Goal: Task Accomplishment & Management: Manage account settings

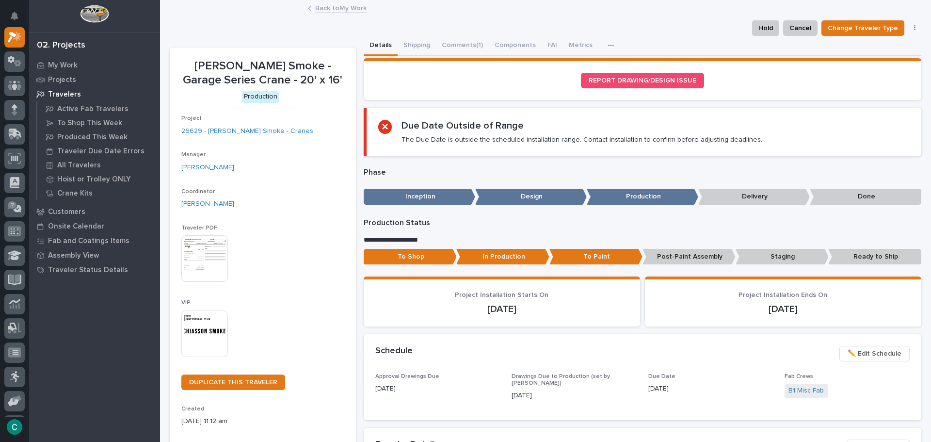
click at [214, 327] on img at bounding box center [204, 333] width 47 height 47
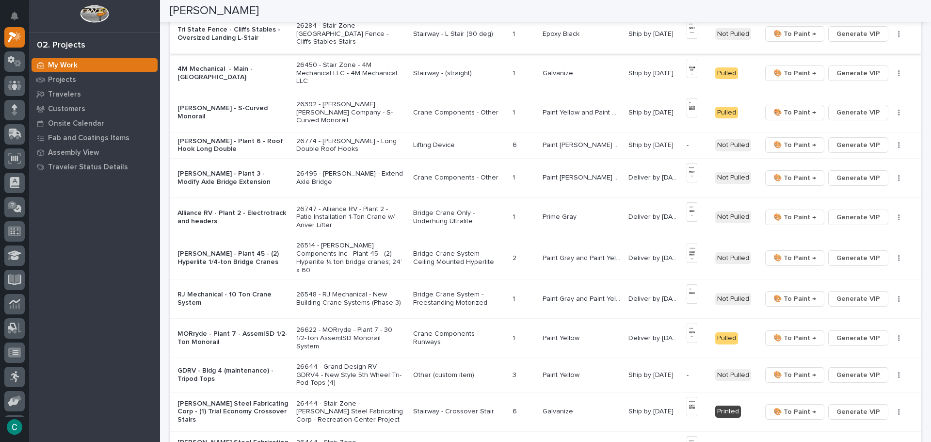
scroll to position [436, 0]
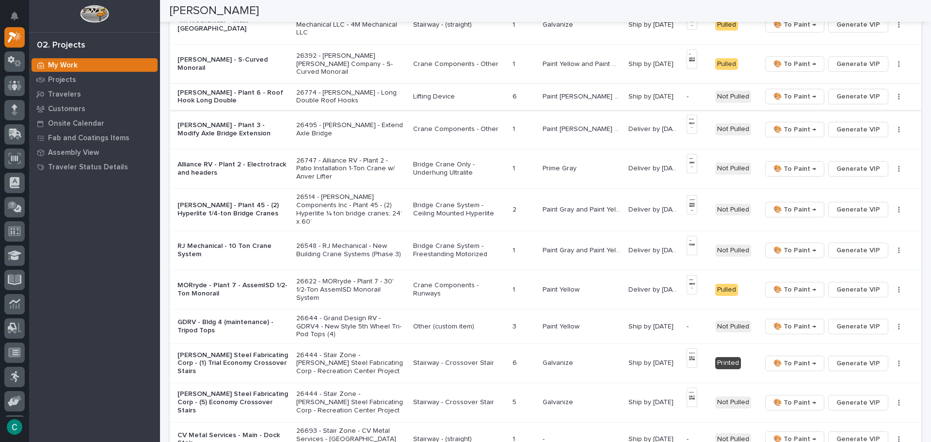
click at [873, 91] on button "Generate VIP" at bounding box center [858, 97] width 60 height 16
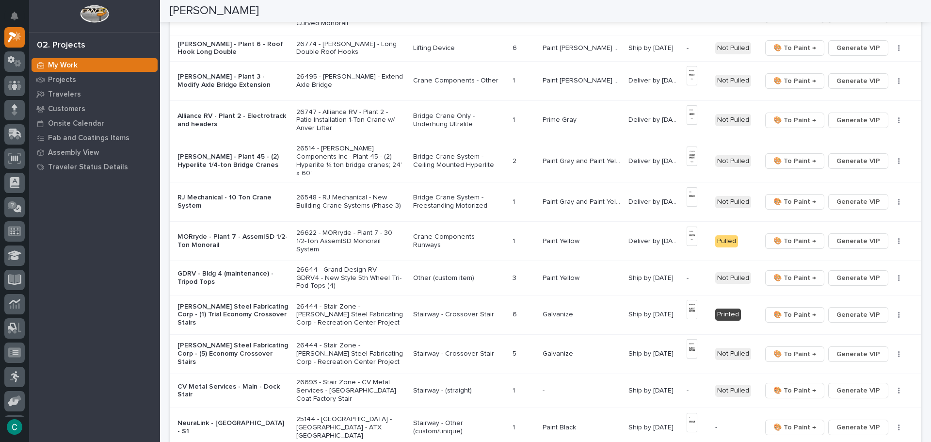
click at [478, 112] on p "Bridge Crane Only - Underhung Ultralite" at bounding box center [459, 120] width 92 height 16
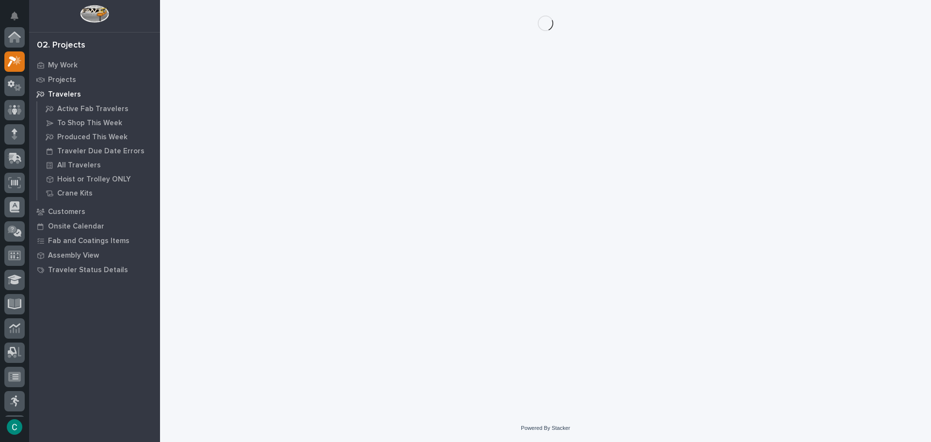
scroll to position [24, 0]
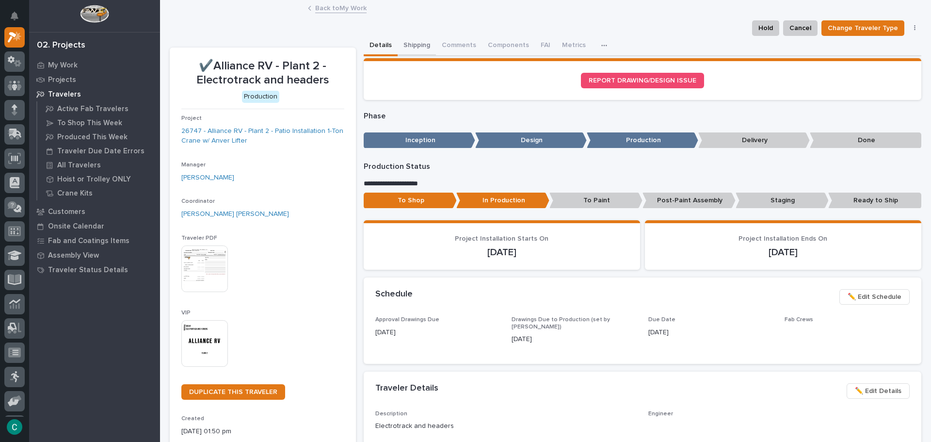
click at [417, 43] on button "Shipping" at bounding box center [416, 46] width 38 height 20
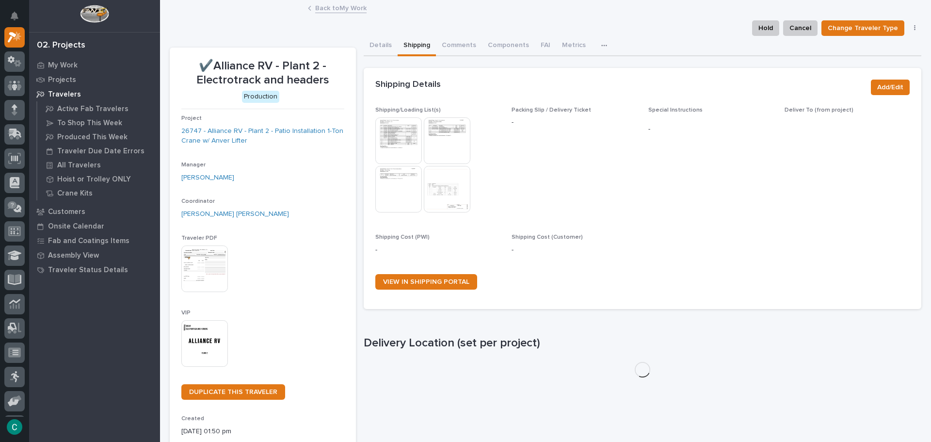
click at [401, 149] on img at bounding box center [398, 140] width 47 height 47
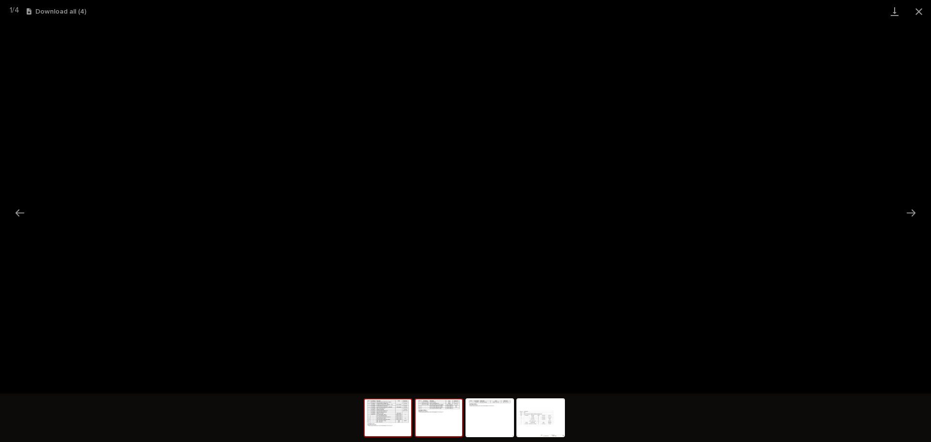
click at [439, 429] on img at bounding box center [438, 417] width 47 height 37
click at [490, 417] on img at bounding box center [489, 417] width 47 height 37
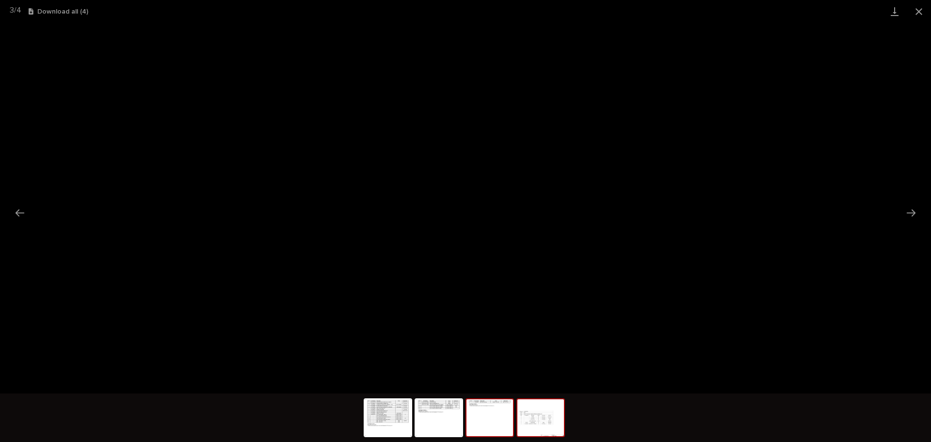
click at [536, 419] on img at bounding box center [540, 417] width 47 height 37
click at [489, 424] on img at bounding box center [489, 417] width 47 height 37
click at [535, 418] on img at bounding box center [540, 417] width 47 height 37
click at [386, 411] on img at bounding box center [387, 417] width 47 height 37
click at [920, 9] on button "Close gallery" at bounding box center [918, 11] width 24 height 23
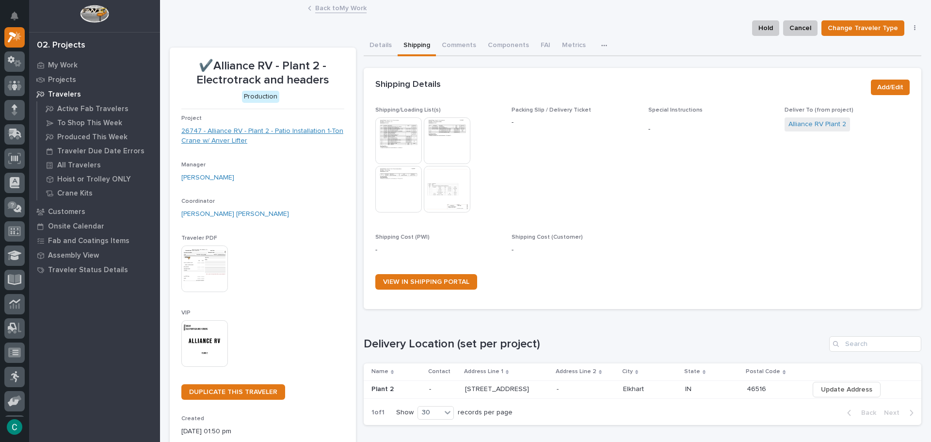
click at [280, 132] on link "26747 - Alliance RV - Plant 2 - Patio Installation 1-Ton Crane w/ Anver Lifter" at bounding box center [262, 136] width 163 height 20
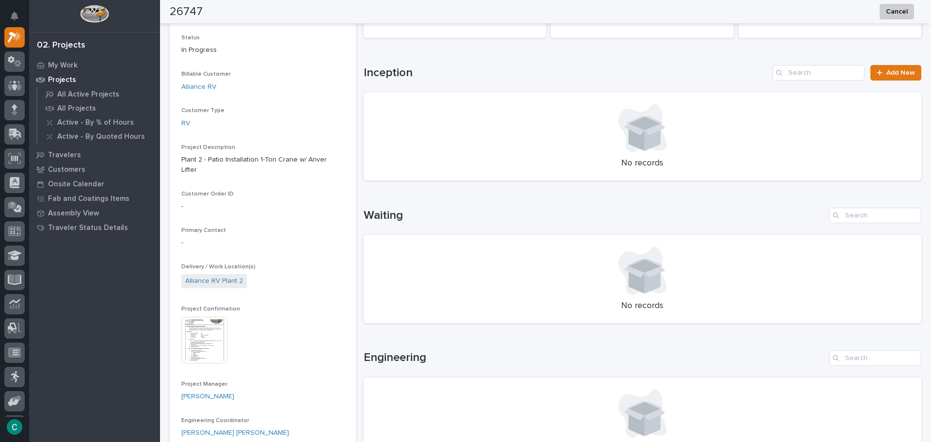
scroll to position [145, 0]
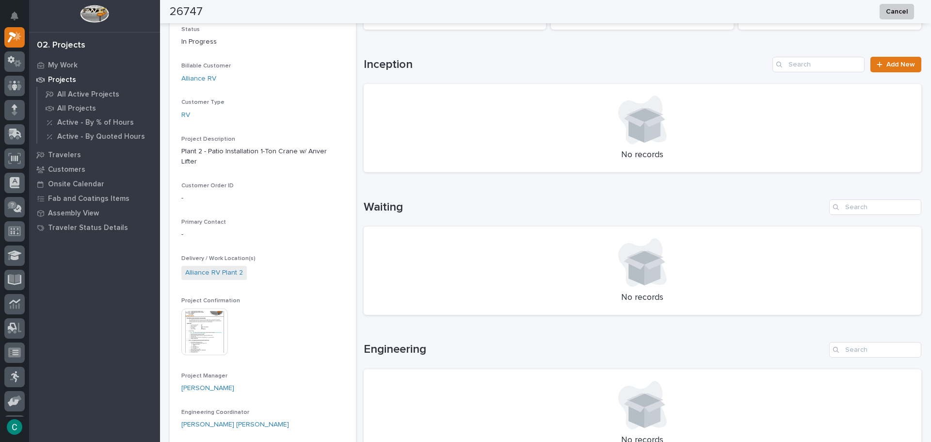
click at [193, 325] on img at bounding box center [204, 331] width 47 height 47
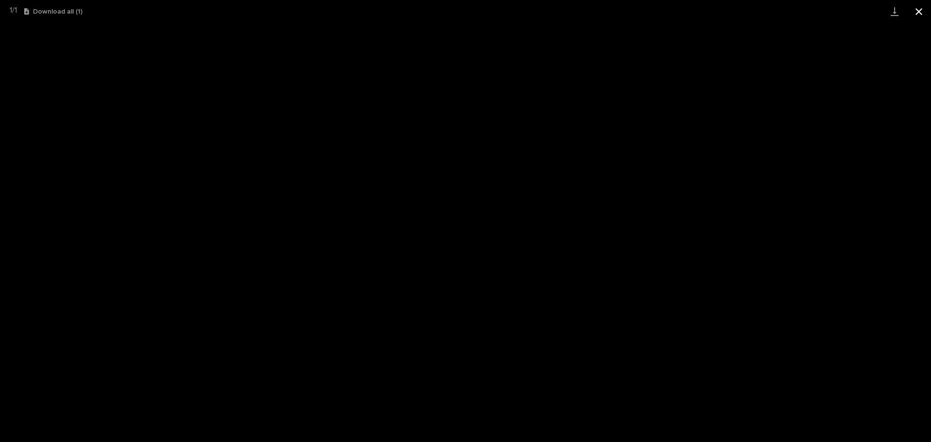
click at [922, 13] on button "Close gallery" at bounding box center [918, 11] width 24 height 23
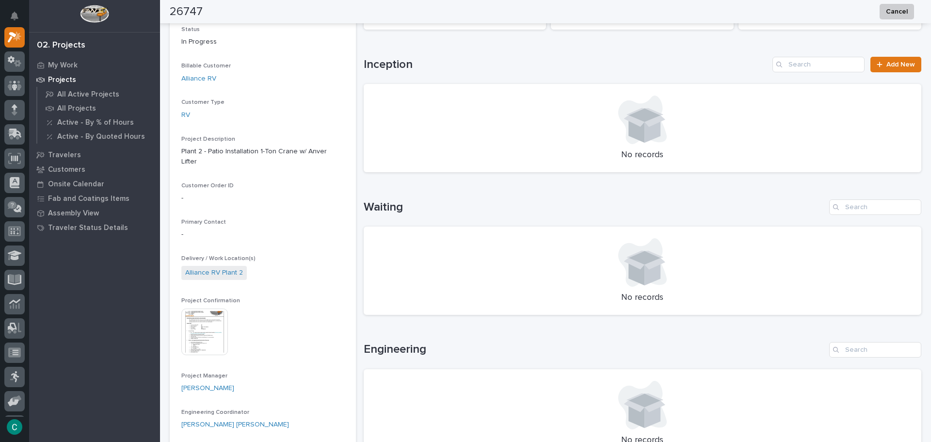
scroll to position [0, 0]
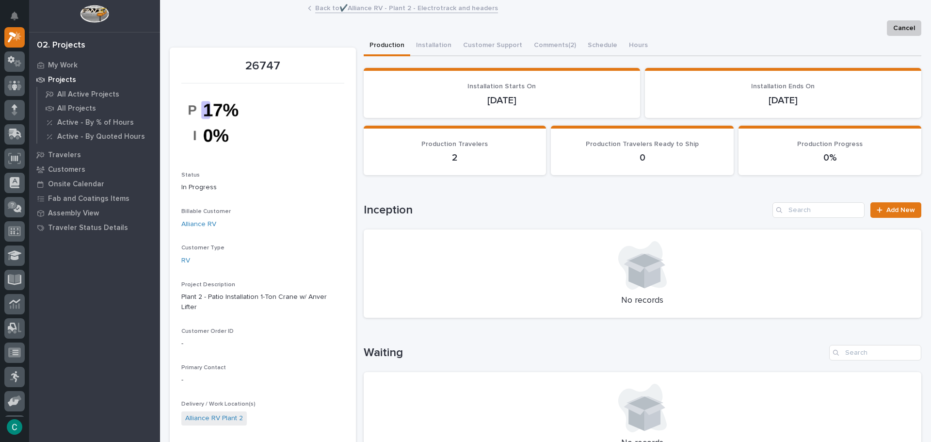
click at [348, 12] on link "Back to ✔️Alliance RV - Plant 2 - Electrotrack and headers" at bounding box center [406, 7] width 183 height 11
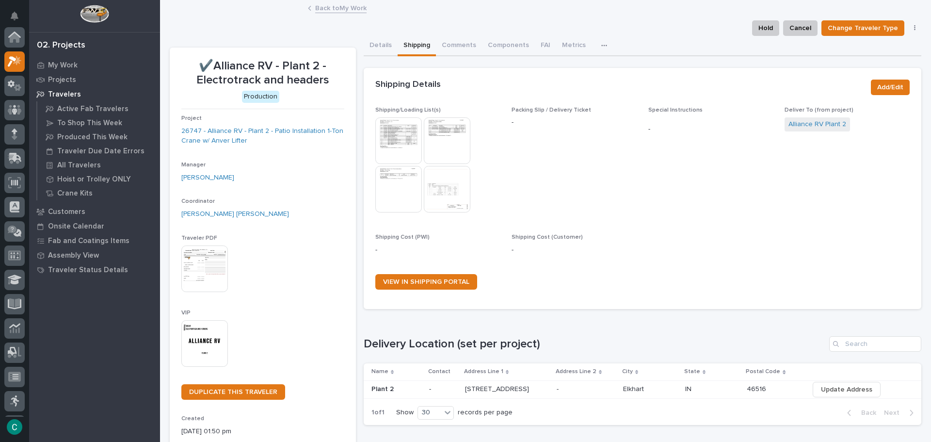
scroll to position [24, 0]
click at [338, 9] on link "Back to My Work" at bounding box center [340, 7] width 51 height 11
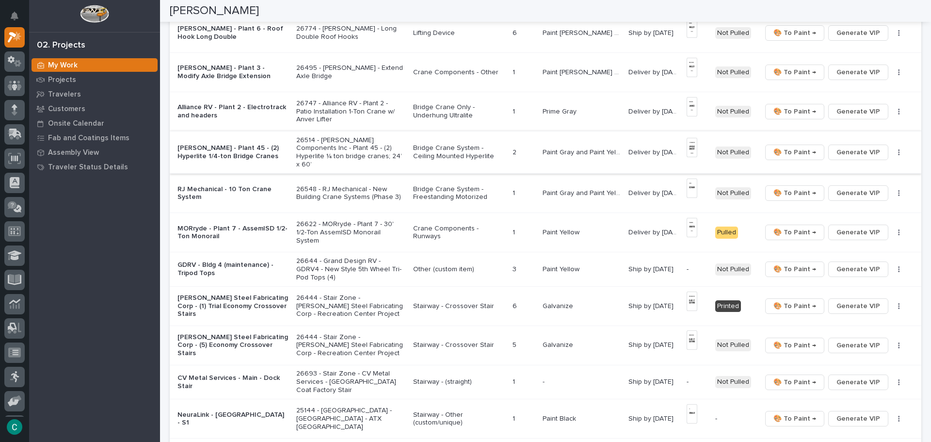
scroll to position [533, 0]
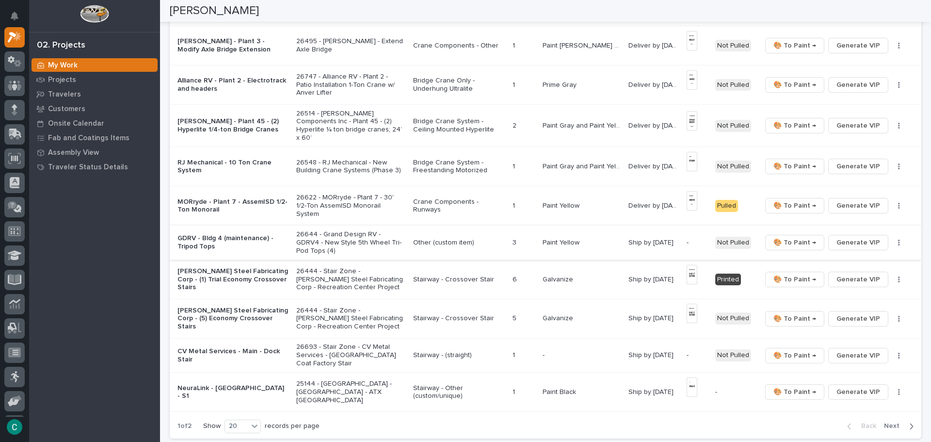
click at [853, 237] on span "Generate VIP" at bounding box center [858, 243] width 44 height 12
click at [871, 349] on span "Generate VIP" at bounding box center [858, 355] width 44 height 12
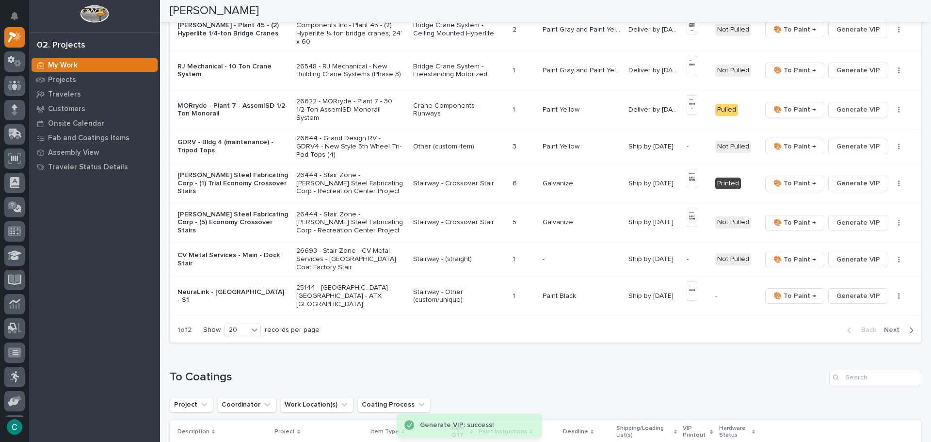
scroll to position [630, 0]
click at [884, 324] on span "Next" at bounding box center [894, 328] width 21 height 9
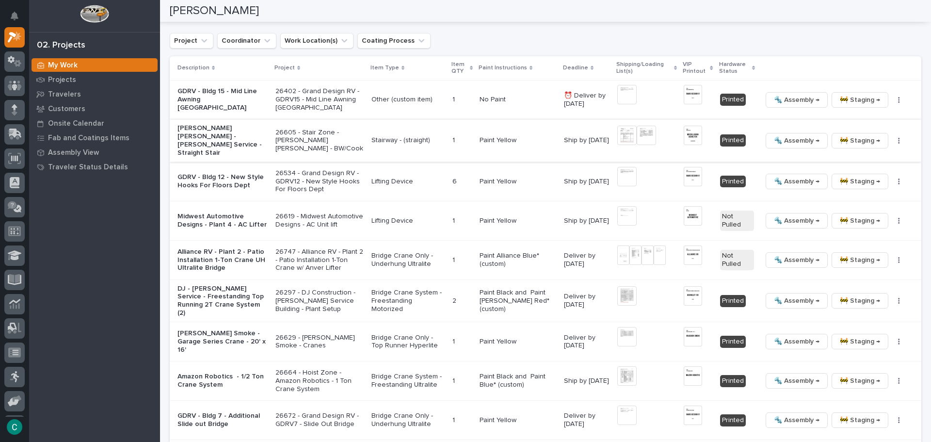
scroll to position [582, 0]
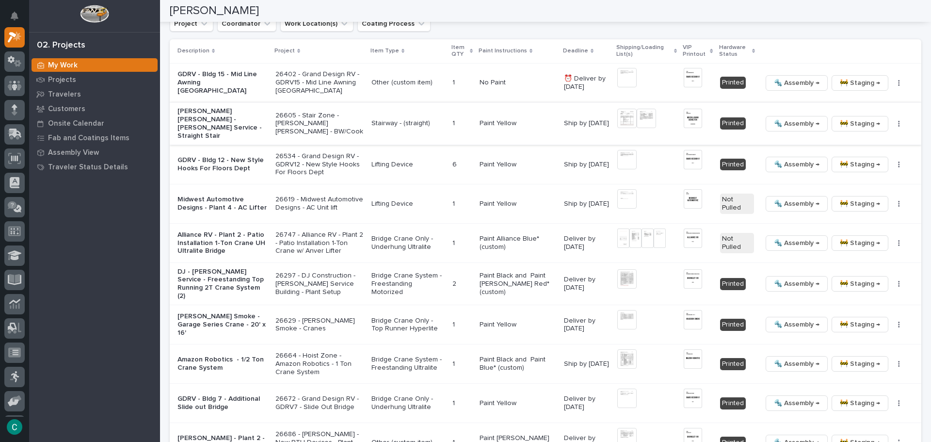
click at [842, 124] on span "🚧 Staging →" at bounding box center [860, 124] width 40 height 12
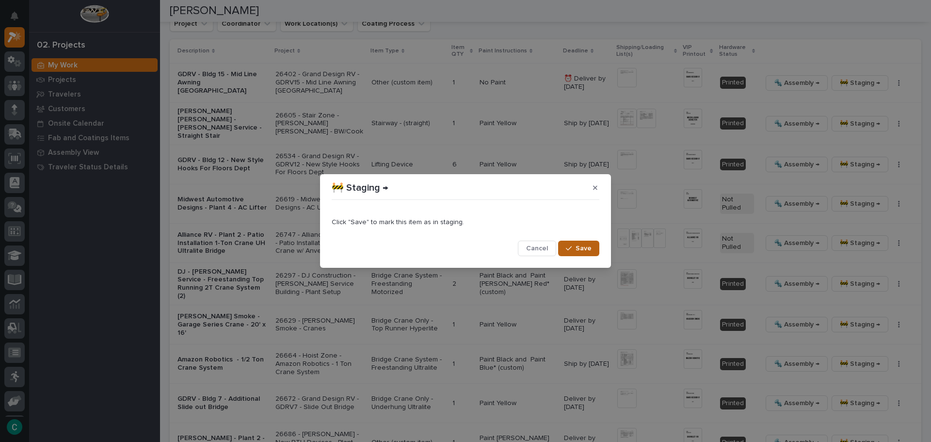
click at [579, 247] on span "Save" at bounding box center [583, 248] width 16 height 9
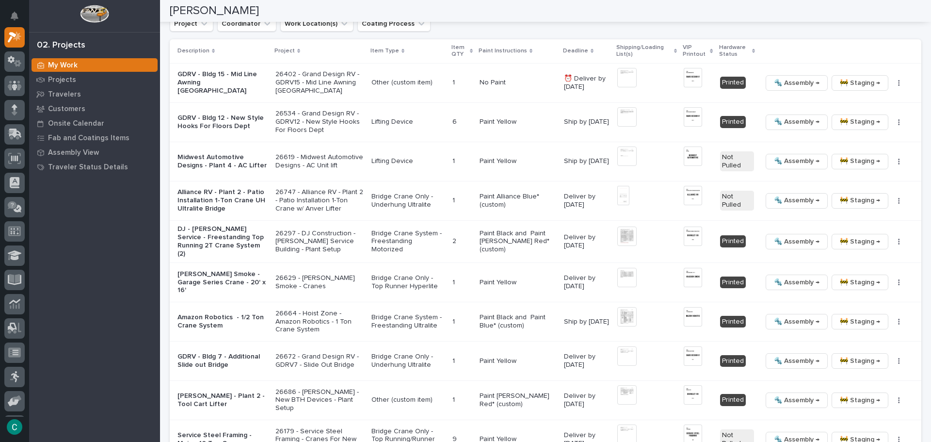
scroll to position [562, 0]
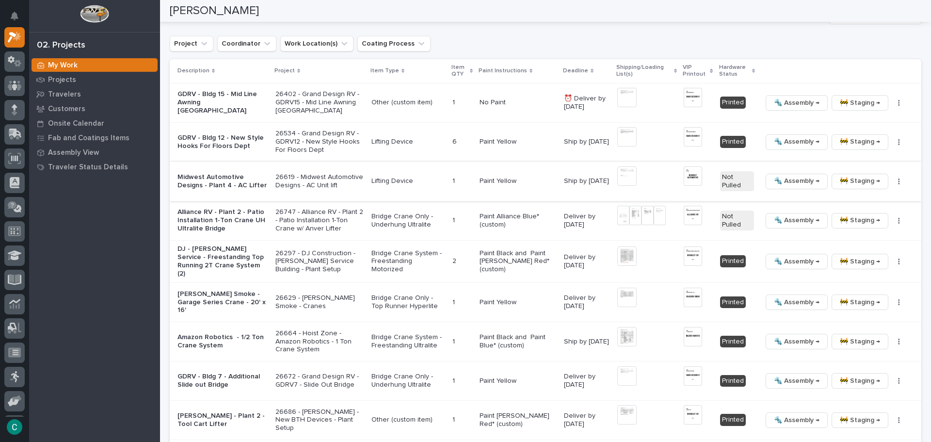
click at [617, 177] on img at bounding box center [626, 175] width 19 height 19
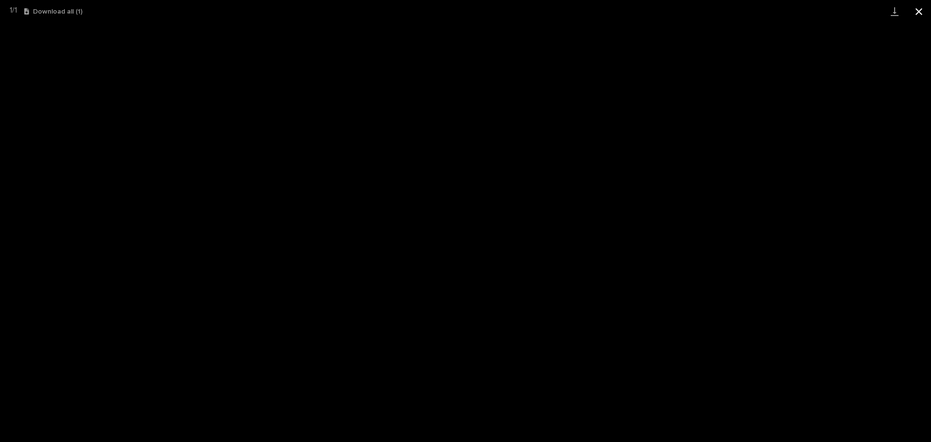
click at [921, 11] on button "Close gallery" at bounding box center [918, 11] width 24 height 23
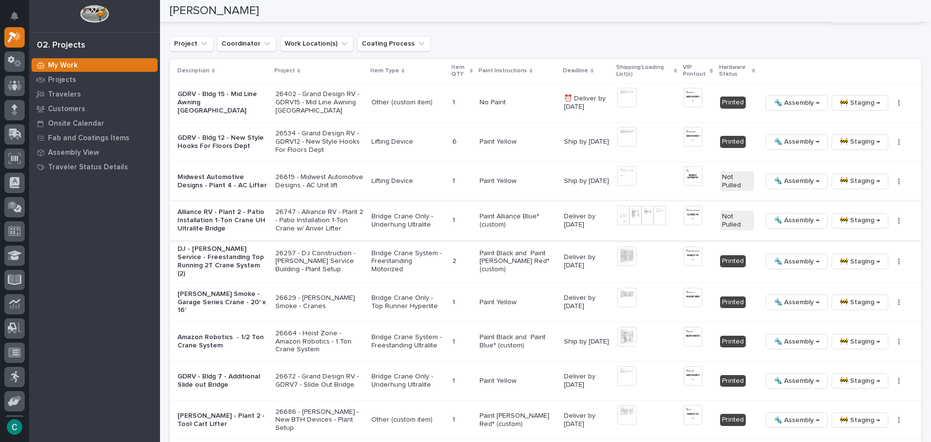
click at [617, 220] on img at bounding box center [623, 215] width 12 height 19
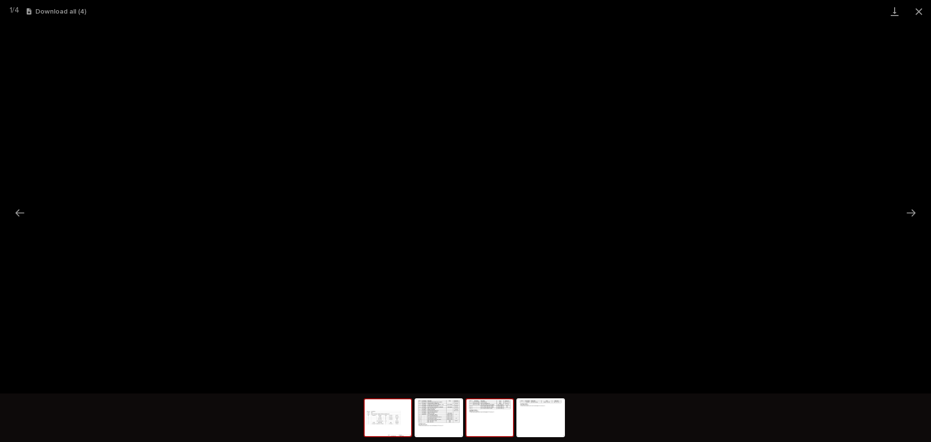
click at [488, 417] on img at bounding box center [489, 417] width 47 height 37
click at [550, 419] on img at bounding box center [540, 417] width 47 height 37
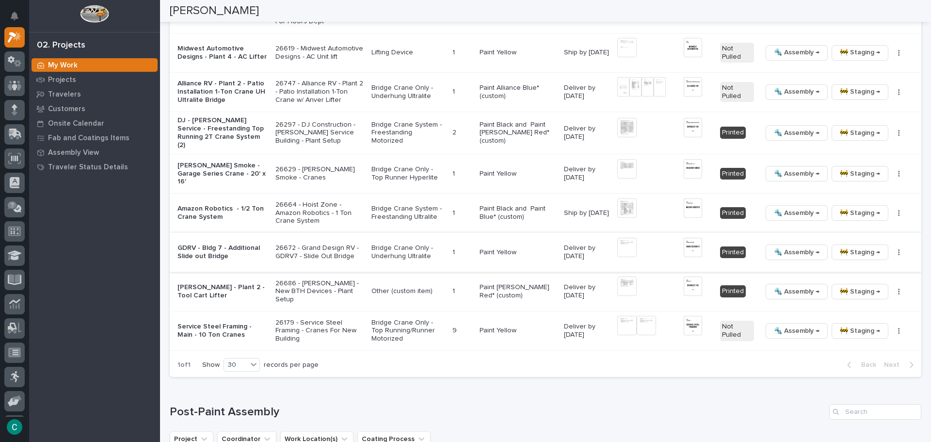
scroll to position [707, 0]
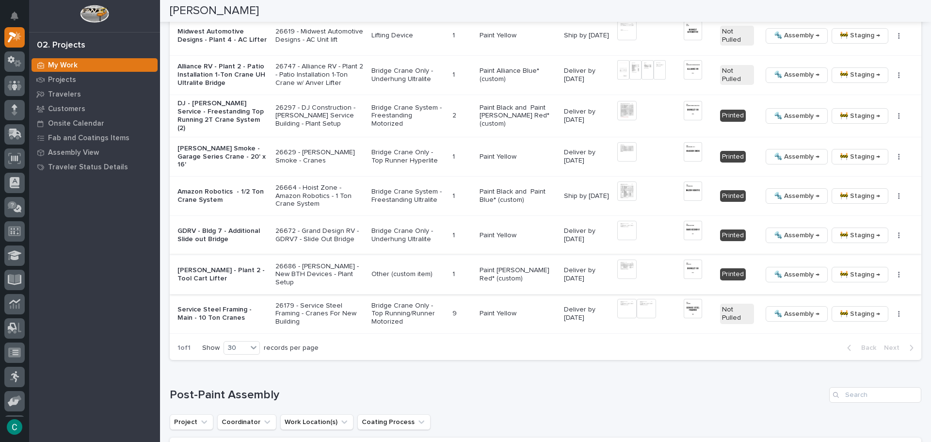
click at [618, 265] on img at bounding box center [626, 268] width 19 height 19
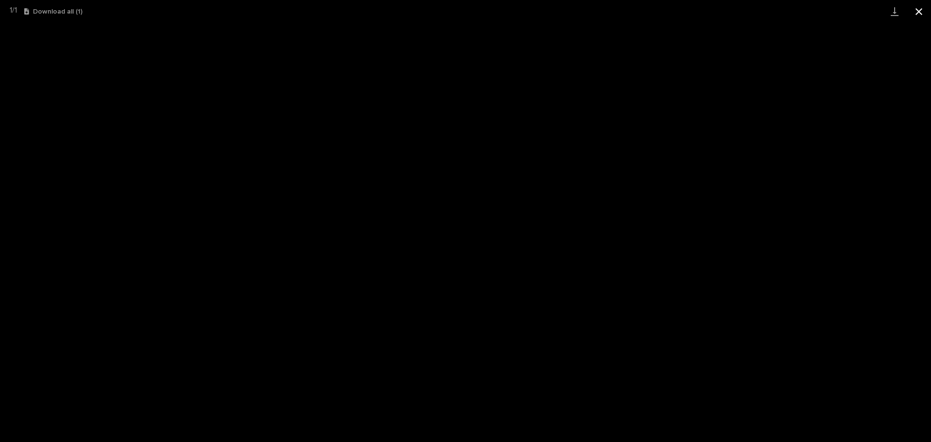
click at [916, 11] on button "Close gallery" at bounding box center [918, 11] width 24 height 23
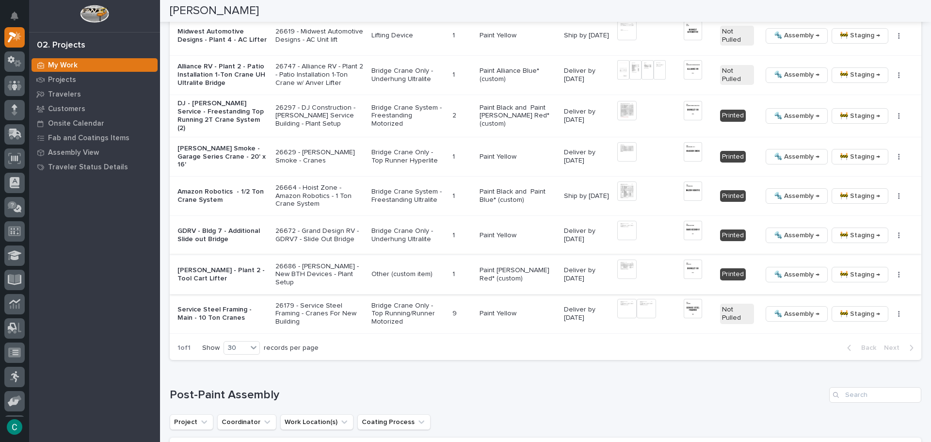
click at [776, 269] on span "🔩 Assembly →" at bounding box center [797, 275] width 46 height 12
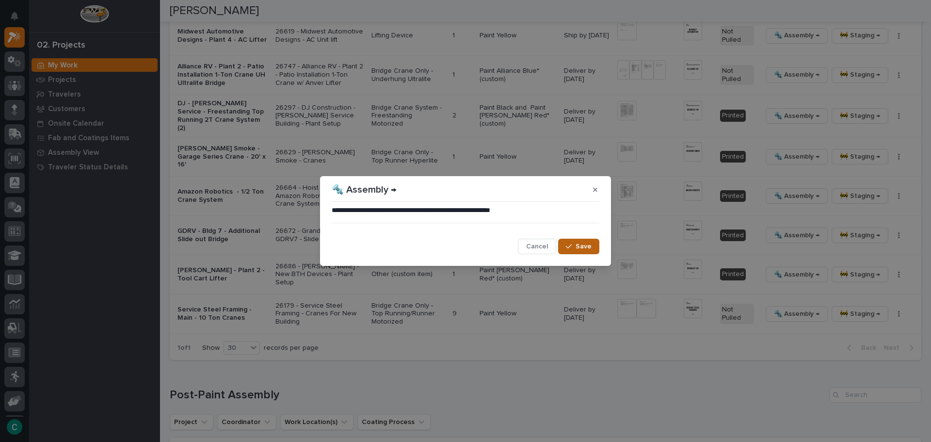
click at [585, 247] on span "Save" at bounding box center [583, 246] width 16 height 9
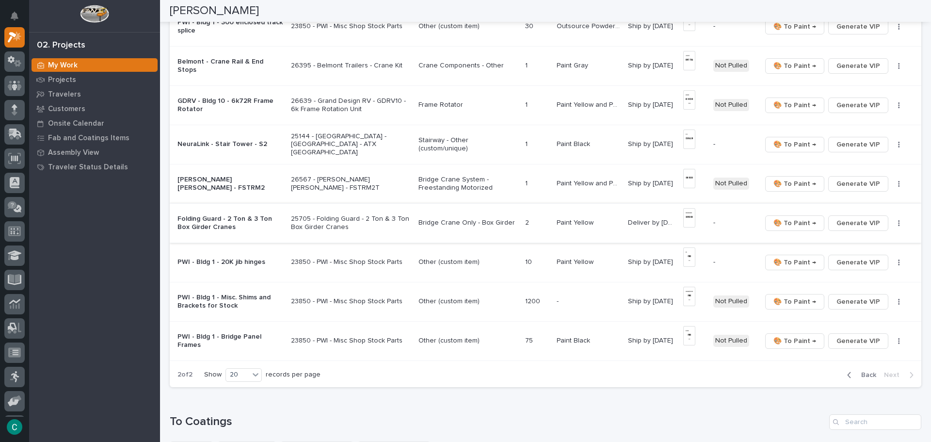
scroll to position [168, 0]
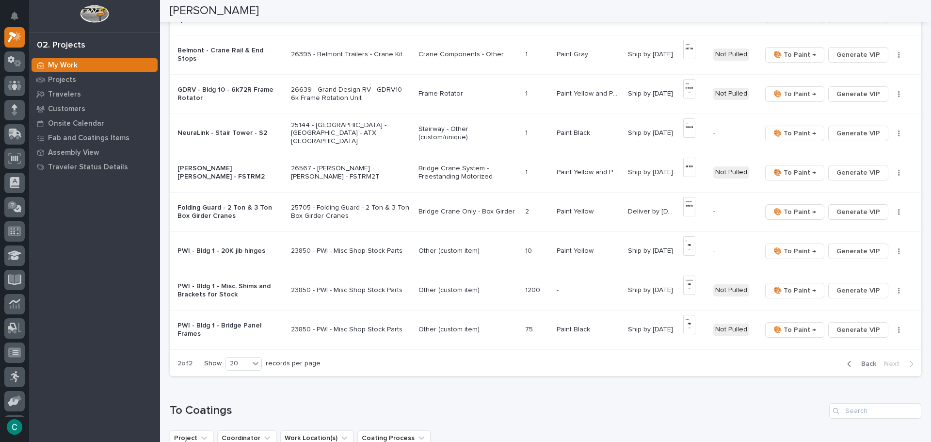
click at [857, 365] on span "Back" at bounding box center [865, 363] width 21 height 9
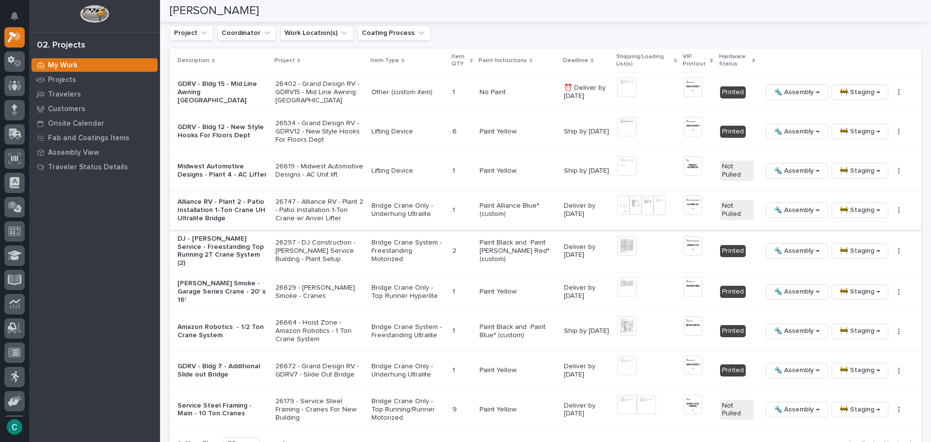
scroll to position [1018, 0]
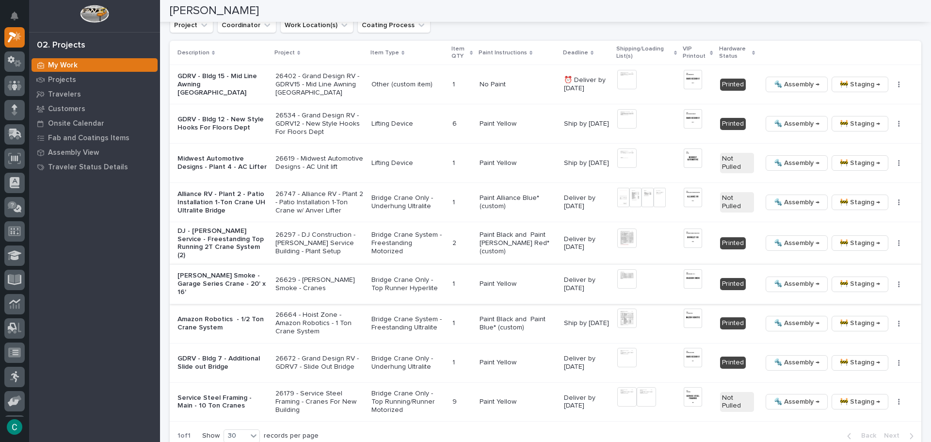
click at [683, 269] on img at bounding box center [692, 278] width 18 height 19
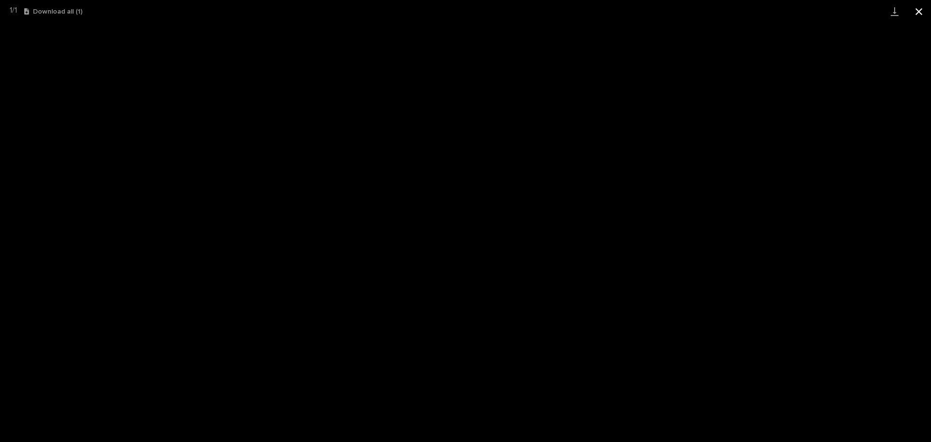
click at [916, 14] on button "Close gallery" at bounding box center [918, 11] width 24 height 23
